Goal: Information Seeking & Learning: Learn about a topic

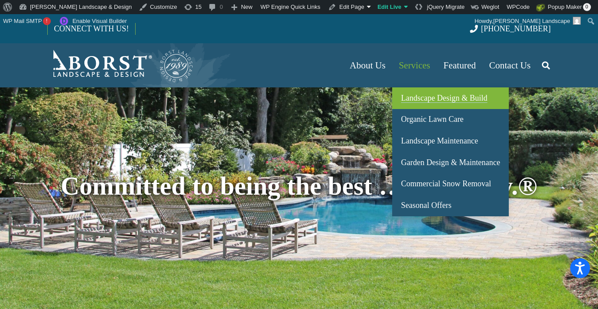
click at [422, 103] on span "Landscape Design & Build" at bounding box center [444, 98] width 86 height 9
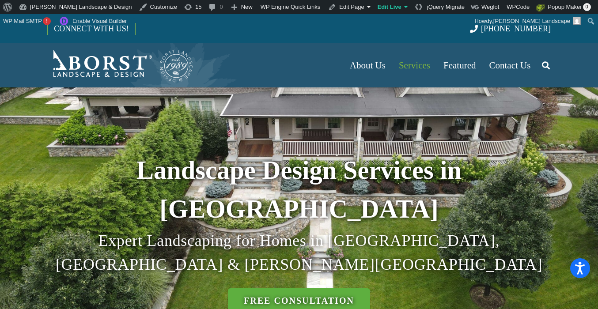
click at [547, 62] on icon "Search" at bounding box center [546, 65] width 8 height 22
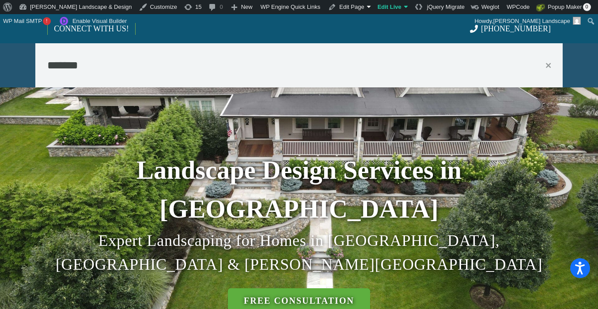
type input "*******"
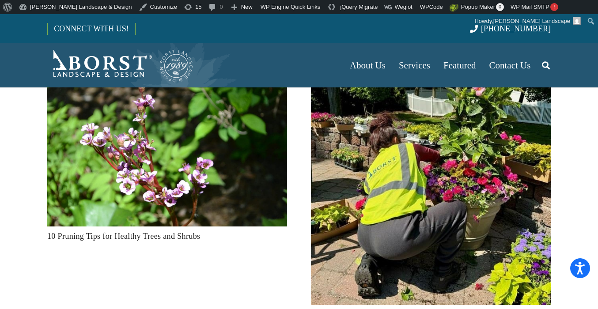
scroll to position [235, 0]
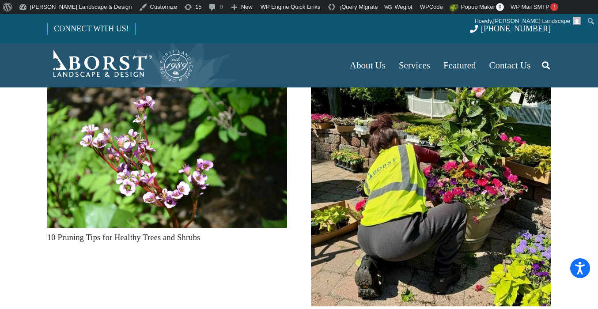
click at [140, 166] on img "10 Pruning Tips for Healthy Trees and Shrubs" at bounding box center [167, 148] width 240 height 160
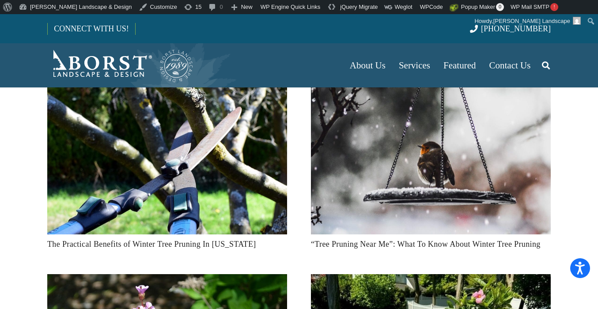
scroll to position [28, 0]
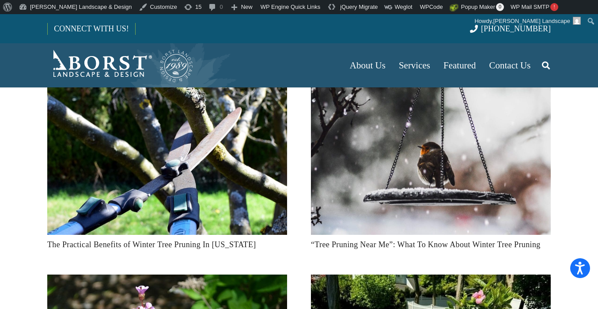
click at [186, 190] on img "The Practical Benefits of Winter Tree Pruning In New Jersey" at bounding box center [167, 155] width 240 height 160
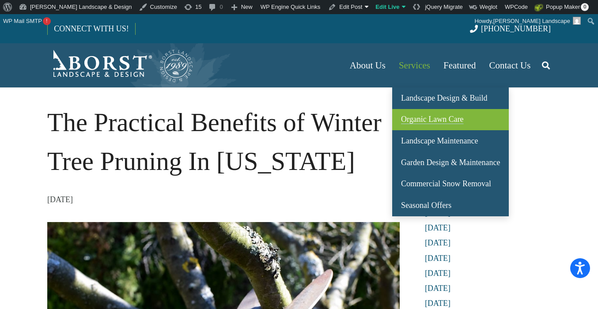
click at [435, 119] on span "Organic Lawn Care" at bounding box center [432, 119] width 63 height 9
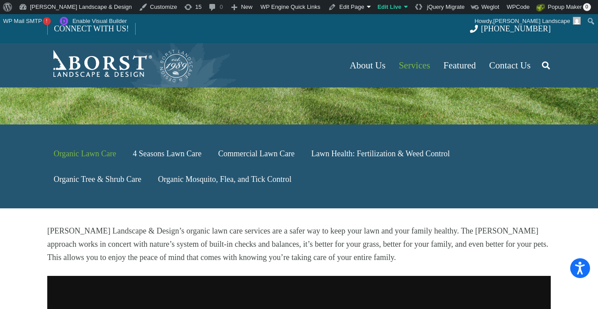
scroll to position [209, 0]
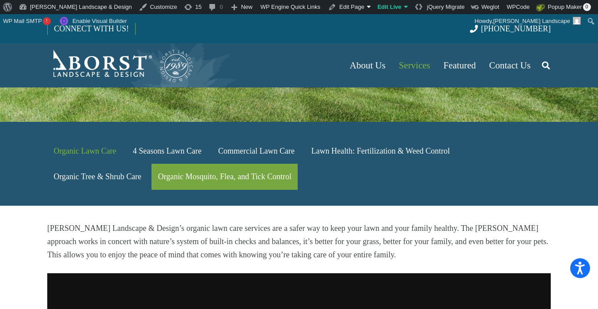
click at [193, 164] on link "Organic Mosquito, Flea, and Tick Control" at bounding box center [225, 177] width 146 height 26
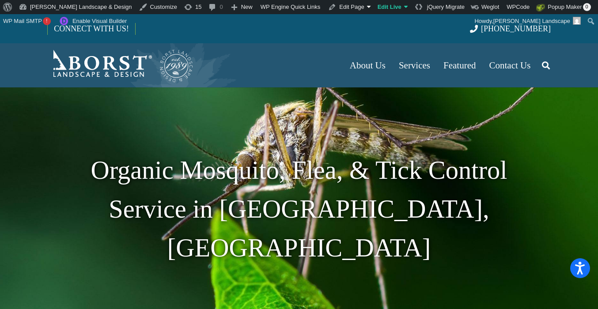
click at [547, 63] on icon "Search" at bounding box center [546, 65] width 8 height 22
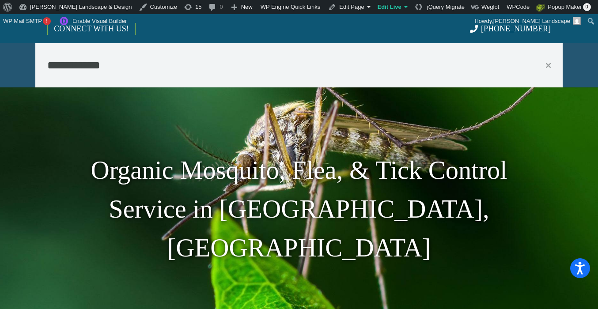
type input "**********"
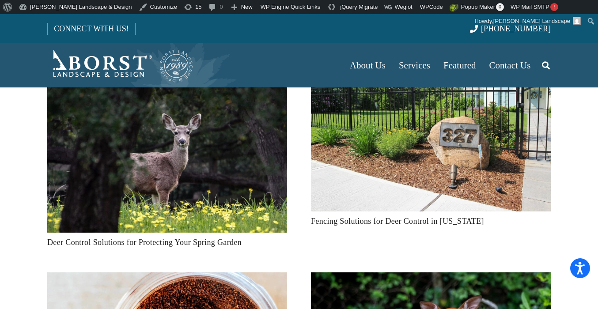
scroll to position [22, 0]
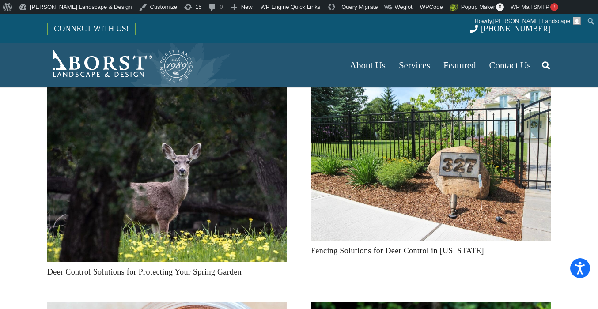
click at [203, 180] on img "Deer Control Solutions for Protecting Your Spring Garden" at bounding box center [167, 171] width 240 height 181
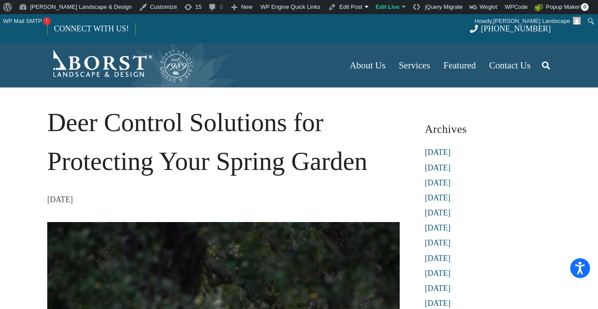
click at [547, 62] on icon "Search" at bounding box center [546, 65] width 8 height 22
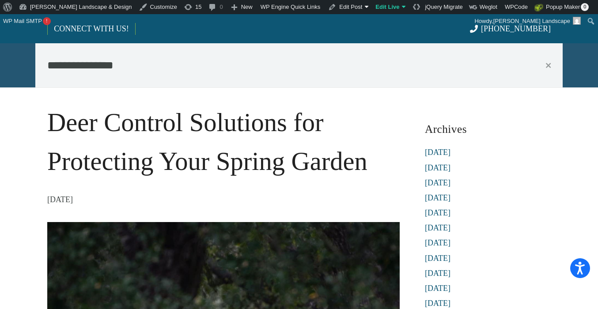
type input "**********"
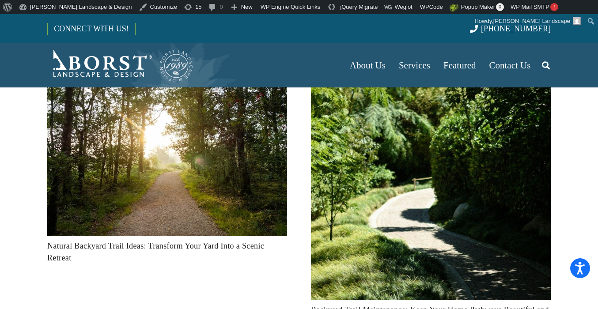
scroll to position [52, 0]
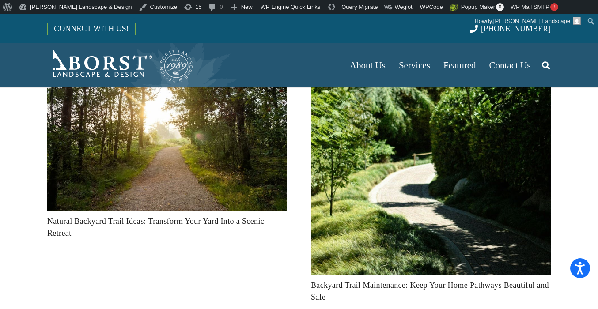
click at [393, 174] on img "Backyard Trail Maintenance: Keep Your Home Pathways Beautiful and Safe" at bounding box center [431, 164] width 240 height 224
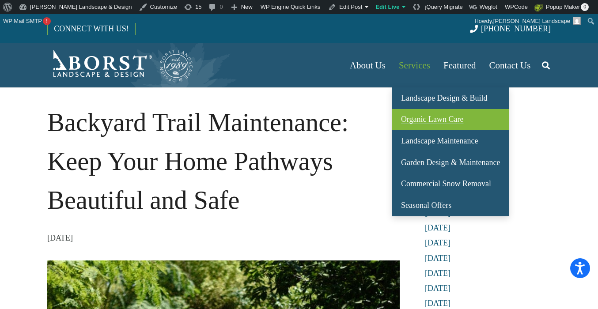
click at [422, 125] on link "Organic Lawn Care" at bounding box center [450, 120] width 117 height 22
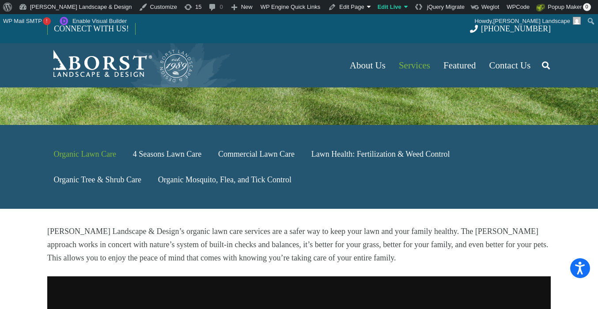
scroll to position [228, 0]
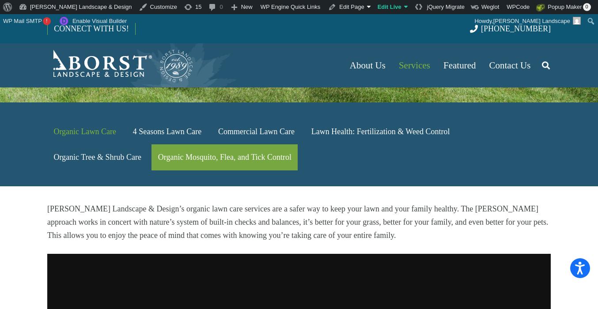
click at [232, 144] on link "Organic Mosquito, Flea, and Tick Control" at bounding box center [225, 157] width 146 height 26
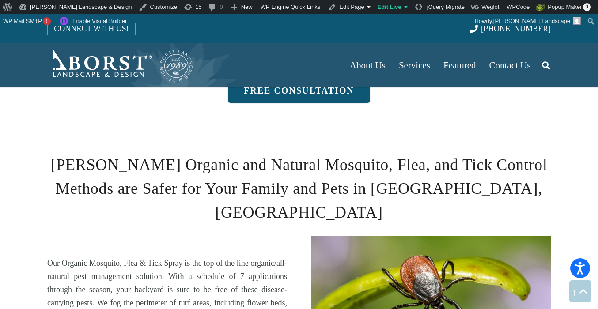
scroll to position [496, 0]
